Goal: Information Seeking & Learning: Learn about a topic

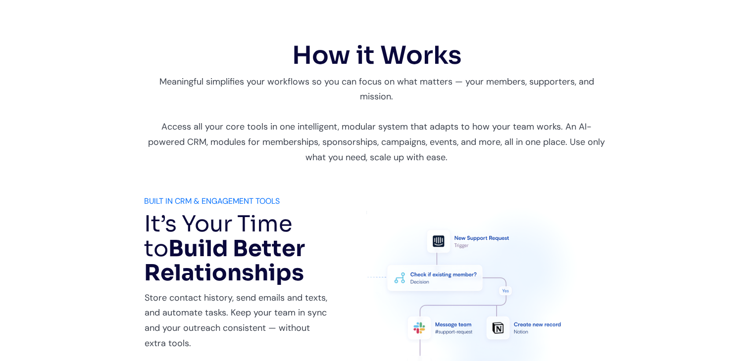
scroll to position [407, 0]
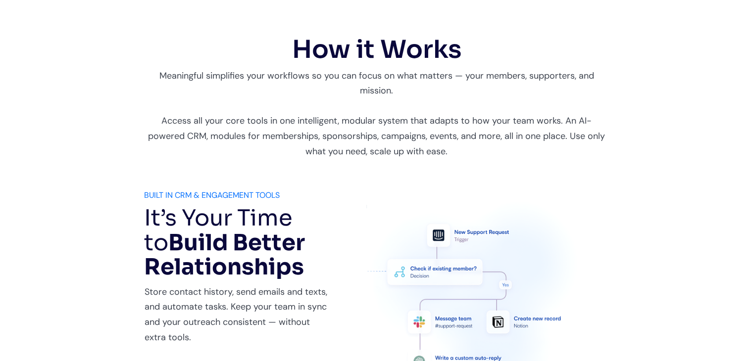
click at [273, 338] on p "Store contact history, send emails and texts, and automate tasks. Keep your tea…" at bounding box center [239, 315] width 188 height 60
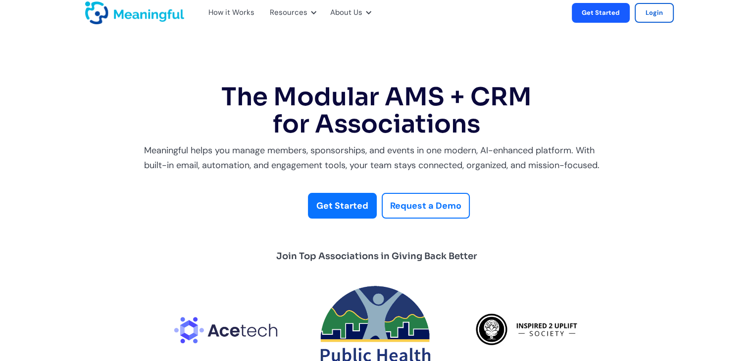
scroll to position [0, 0]
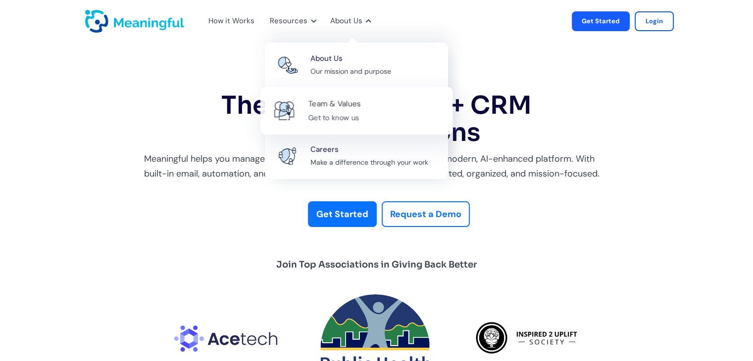
click at [333, 107] on div "Team & Values" at bounding box center [334, 104] width 53 height 13
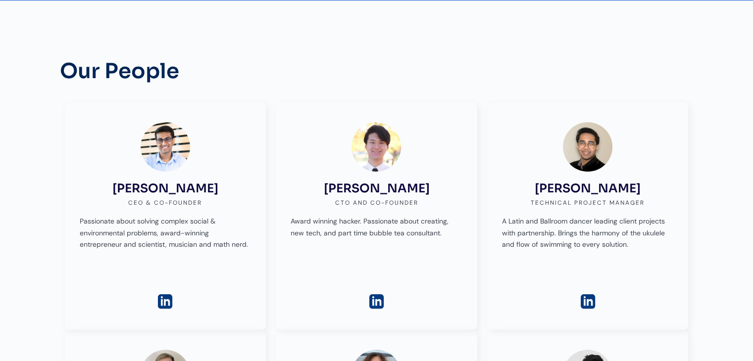
scroll to position [248, 0]
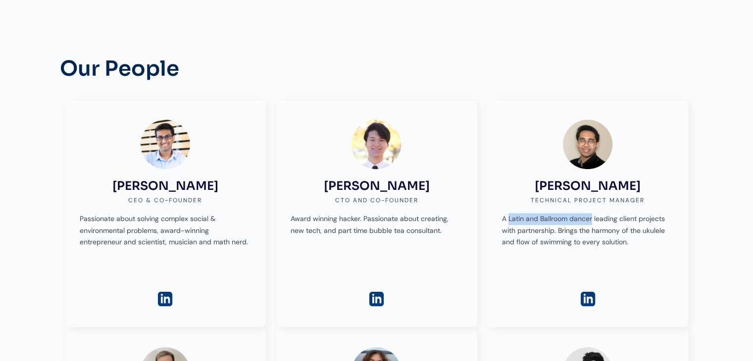
drag, startPoint x: 591, startPoint y: 218, endPoint x: 507, endPoint y: 222, distance: 83.8
click at [507, 222] on p "A Latin and Ballroom dancer leading client projects with partnership. Brings th…" at bounding box center [588, 230] width 172 height 35
click at [634, 243] on p "A Latin and Ballroom dancer leading client projects with partnership. Brings th…" at bounding box center [588, 230] width 172 height 35
drag, startPoint x: 607, startPoint y: 238, endPoint x: 653, endPoint y: 230, distance: 46.7
click at [653, 230] on p "A Latin and Ballroom dancer leading client projects with partnership. Brings th…" at bounding box center [588, 230] width 172 height 35
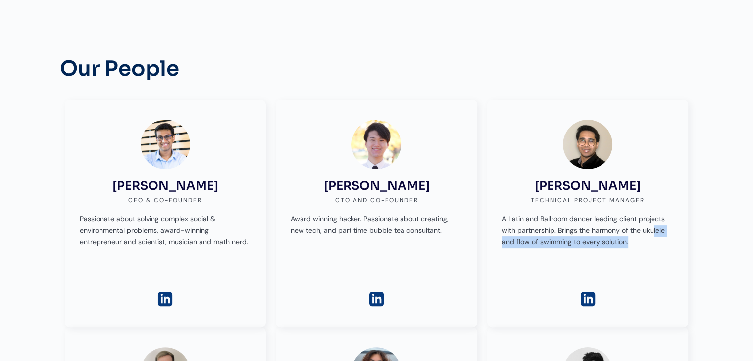
click at [654, 232] on p "A Latin and Ballroom dancer leading client projects with partnership. Brings th…" at bounding box center [588, 230] width 172 height 35
drag, startPoint x: 644, startPoint y: 230, endPoint x: 569, endPoint y: 241, distance: 76.0
click at [569, 241] on p "A Latin and Ballroom dancer leading client projects with partnership. Brings th…" at bounding box center [588, 230] width 172 height 35
click at [568, 245] on p "A Latin and Ballroom dancer leading client projects with partnership. Brings th…" at bounding box center [588, 230] width 172 height 35
drag, startPoint x: 571, startPoint y: 244, endPoint x: 516, endPoint y: 243, distance: 54.5
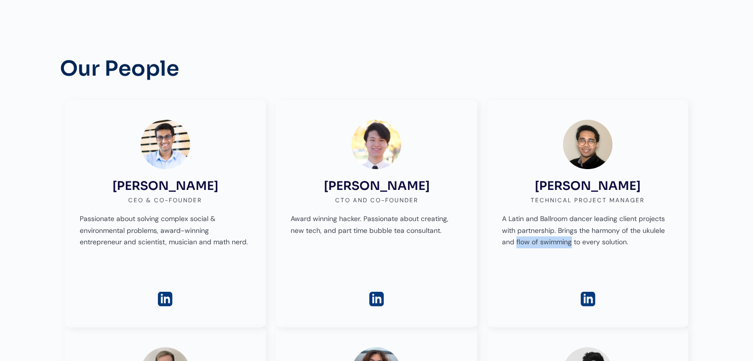
click at [516, 243] on p "A Latin and Ballroom dancer leading client projects with partnership. Brings th…" at bounding box center [588, 230] width 172 height 35
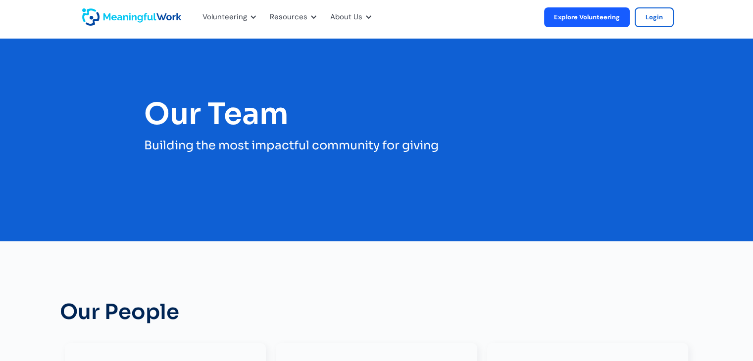
scroll to position [0, 0]
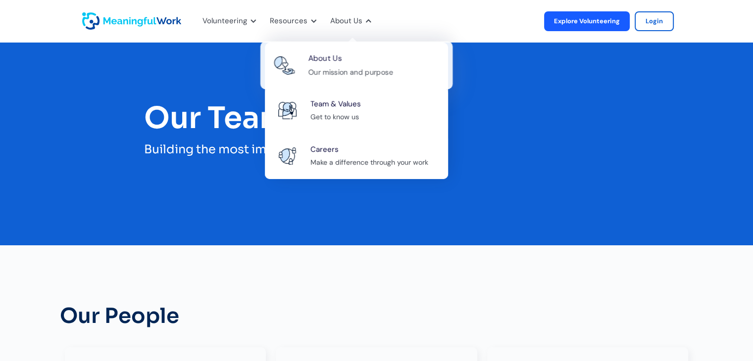
click at [345, 70] on div "Our mission and purpose" at bounding box center [350, 72] width 85 height 12
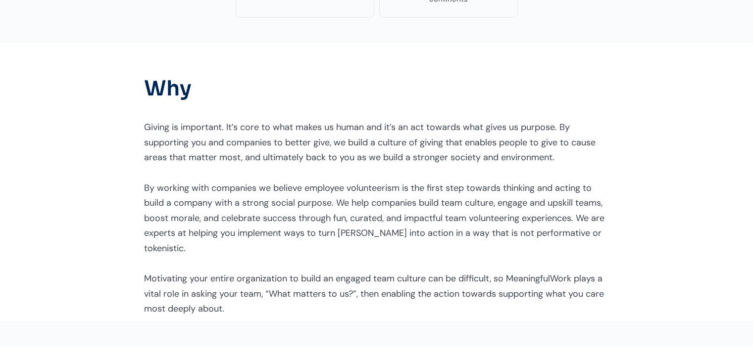
scroll to position [948, 0]
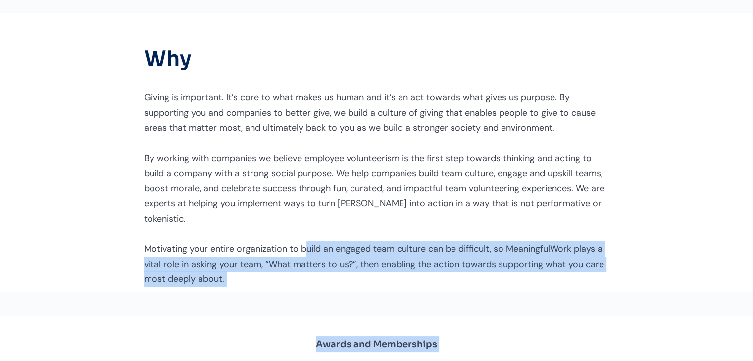
drag, startPoint x: 305, startPoint y: 232, endPoint x: 652, endPoint y: 286, distance: 351.7
click at [652, 286] on body "Volunteering For Volunteers Discover exciting opportunities For Nonprofits Boos…" at bounding box center [376, 283] width 753 height 2463
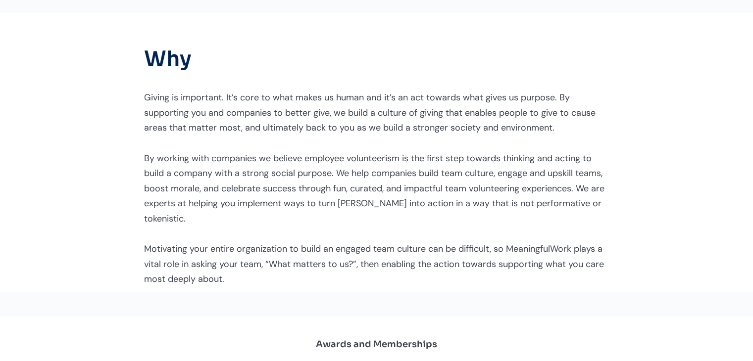
click at [543, 188] on p "Giving is important. It’s core to what makes us human and it’s an act towards w…" at bounding box center [376, 188] width 465 height 197
click at [479, 176] on p "Giving is important. It’s core to what makes us human and it’s an act towards w…" at bounding box center [376, 188] width 465 height 197
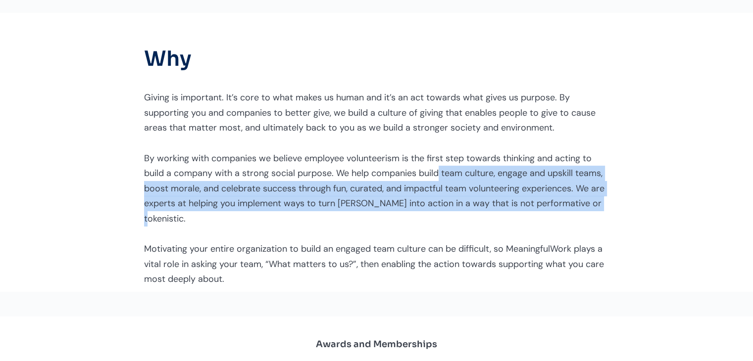
drag, startPoint x: 440, startPoint y: 176, endPoint x: 594, endPoint y: 199, distance: 156.7
click at [594, 199] on p "Giving is important. It’s core to what makes us human and it’s an act towards w…" at bounding box center [376, 188] width 465 height 197
click at [473, 202] on p "Giving is important. It’s core to what makes us human and it’s an act towards w…" at bounding box center [376, 188] width 465 height 197
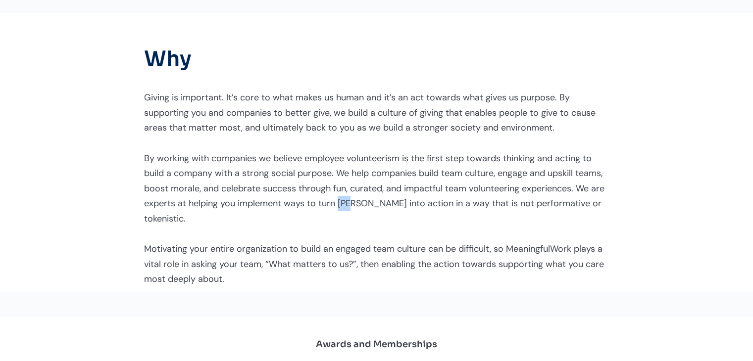
drag, startPoint x: 337, startPoint y: 201, endPoint x: 350, endPoint y: 201, distance: 13.4
click at [350, 201] on p "Giving is important. It’s core to what makes us human and it’s an act towards w…" at bounding box center [376, 188] width 465 height 197
copy p "EDI"
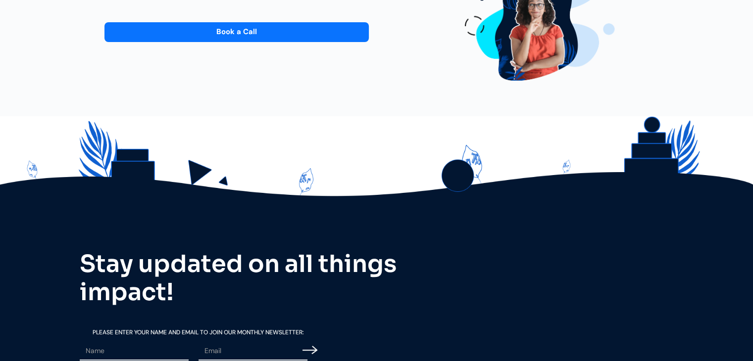
scroll to position [2087, 0]
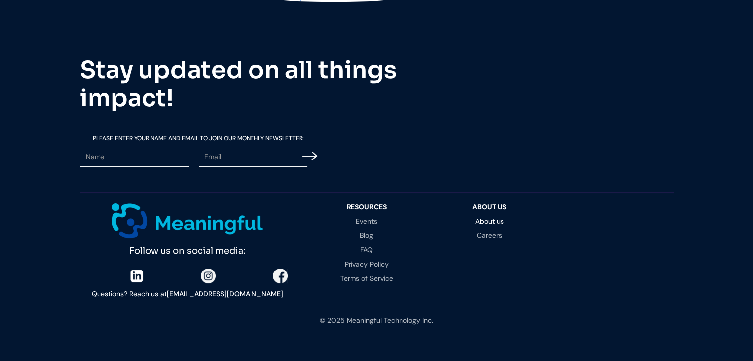
click at [212, 269] on img at bounding box center [208, 276] width 15 height 15
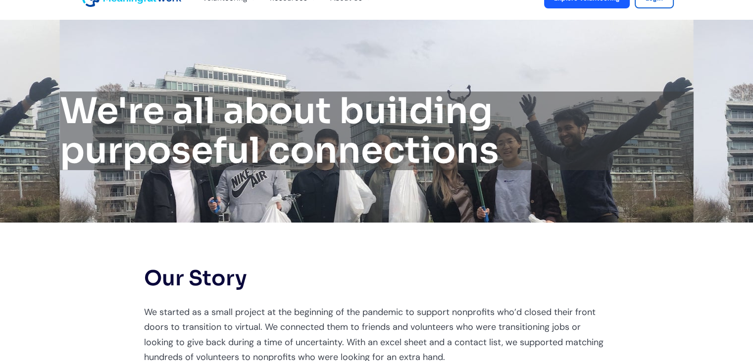
scroll to position [0, 0]
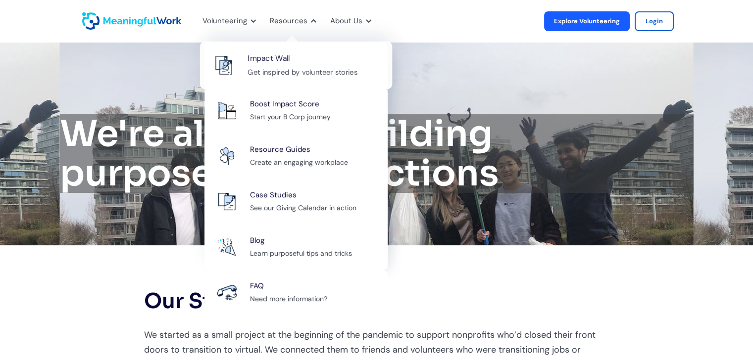
click at [289, 70] on div "Get inspired by volunteer stories" at bounding box center [303, 72] width 110 height 12
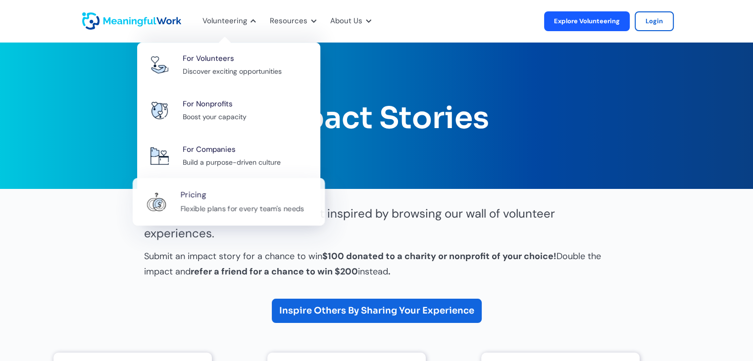
click at [243, 201] on div "Pricing Flexible plans for every team's needs" at bounding box center [247, 202] width 134 height 27
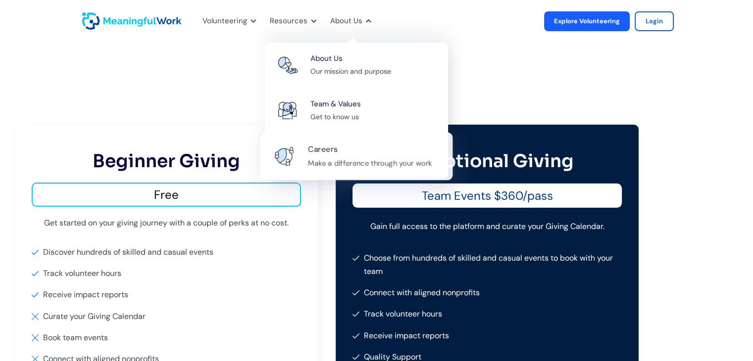
click at [370, 159] on div "Make a difference through your work" at bounding box center [370, 163] width 124 height 12
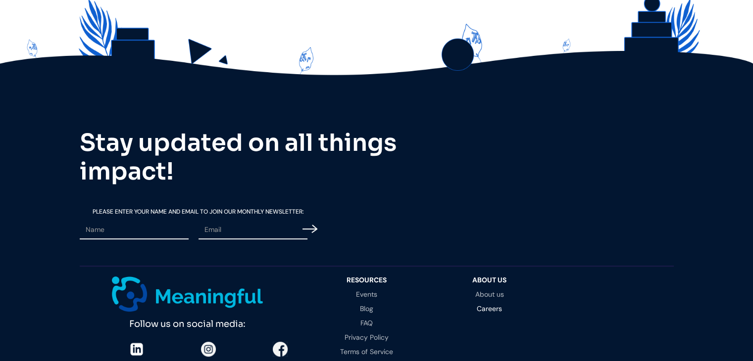
scroll to position [446, 0]
